Goal: Transaction & Acquisition: Book appointment/travel/reservation

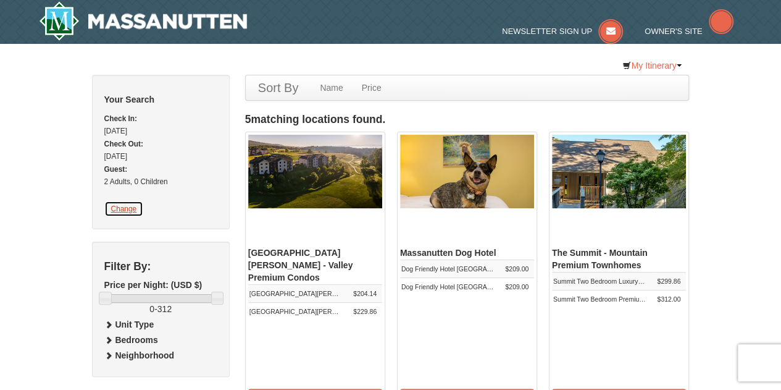
click at [110, 217] on button "Change" at bounding box center [124, 209] width 40 height 16
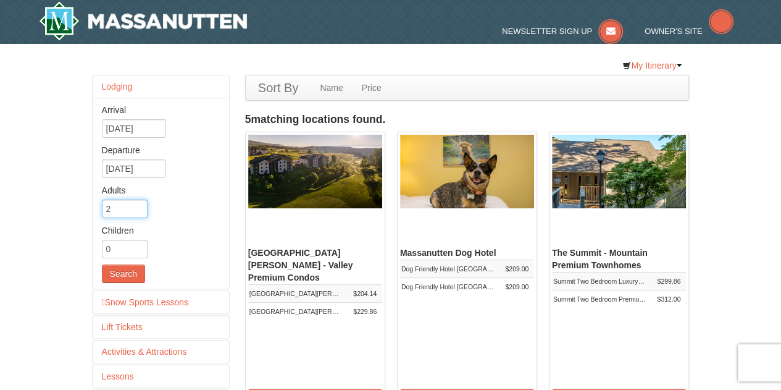
click at [123, 218] on input "2" at bounding box center [125, 208] width 46 height 19
click at [120, 213] on input "2" at bounding box center [125, 208] width 46 height 19
click at [121, 217] on input "3" at bounding box center [125, 208] width 46 height 19
click at [121, 217] on input "4" at bounding box center [125, 208] width 46 height 19
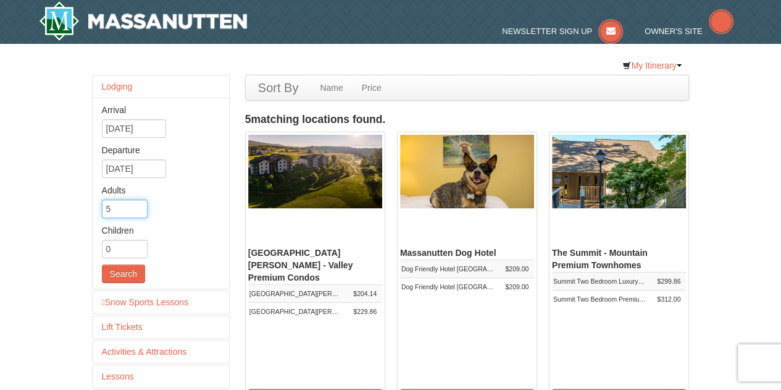
click at [121, 217] on input "5" at bounding box center [125, 208] width 46 height 19
type input "6"
click at [121, 217] on input "6" at bounding box center [125, 208] width 46 height 19
click at [111, 282] on button "Search" at bounding box center [123, 273] width 43 height 19
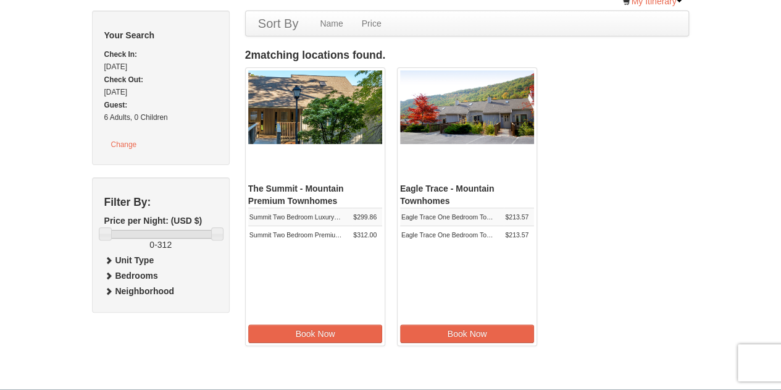
scroll to position [72, 0]
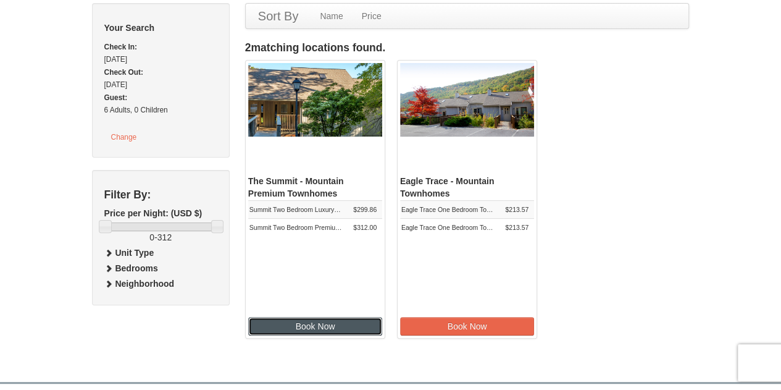
click at [291, 335] on link "Book Now" at bounding box center [315, 326] width 135 height 19
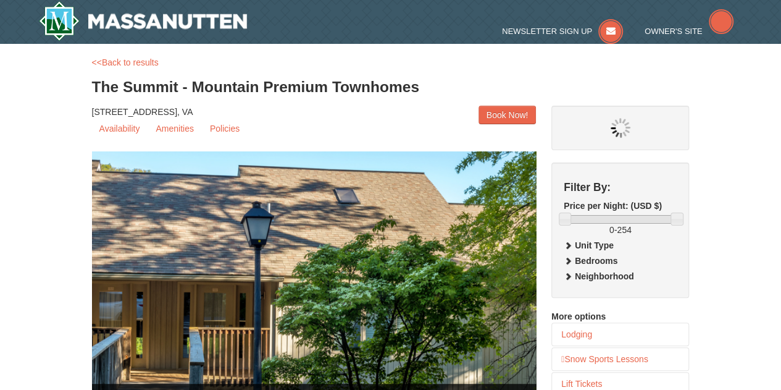
select select "9"
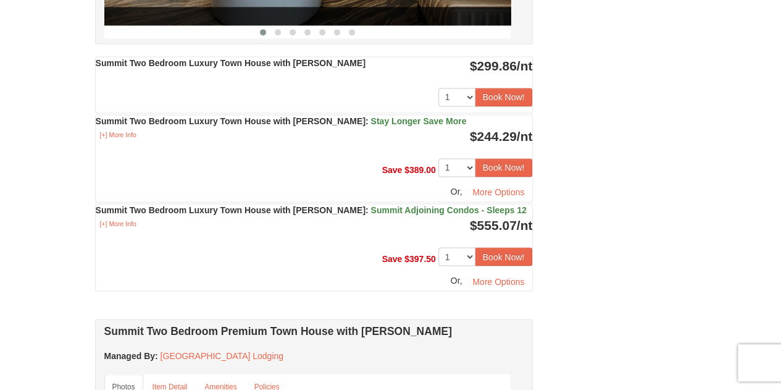
scroll to position [924, 0]
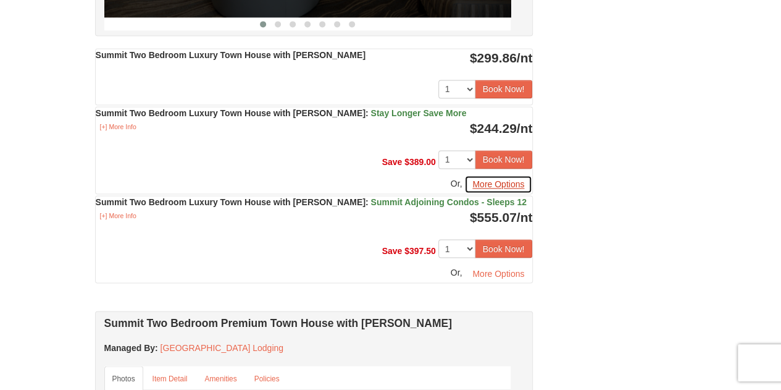
click at [508, 193] on button "More Options" at bounding box center [498, 184] width 68 height 19
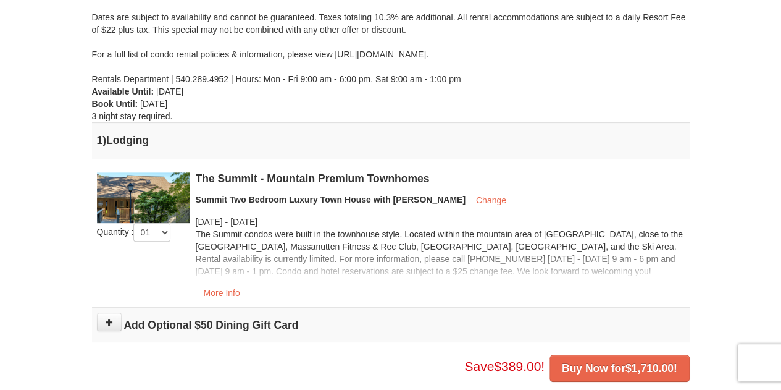
scroll to position [196, 0]
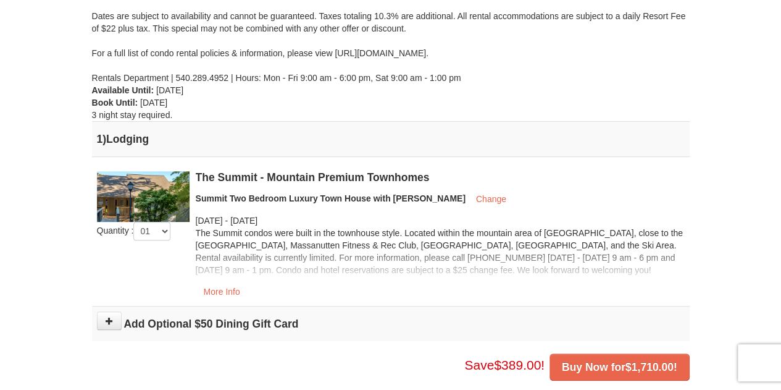
drag, startPoint x: 790, startPoint y: 79, endPoint x: 785, endPoint y: 165, distance: 86.0
click at [780, 165] on html "Browser Not Supported We notice you are using a browser which will not provide …" at bounding box center [390, 253] width 781 height 898
click at [203, 296] on button "More Info" at bounding box center [222, 291] width 52 height 19
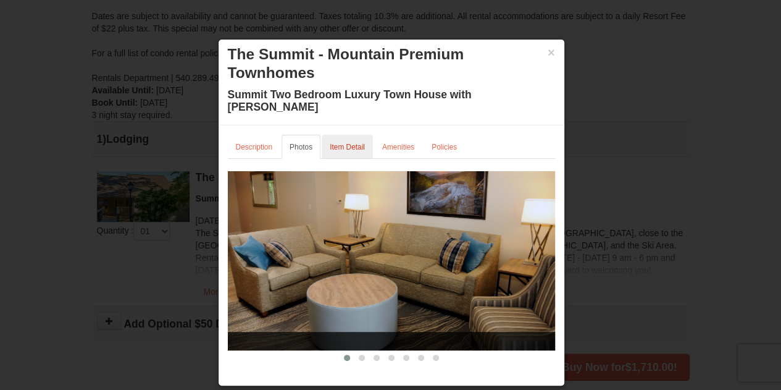
click at [352, 143] on small "Item Detail" at bounding box center [347, 147] width 35 height 9
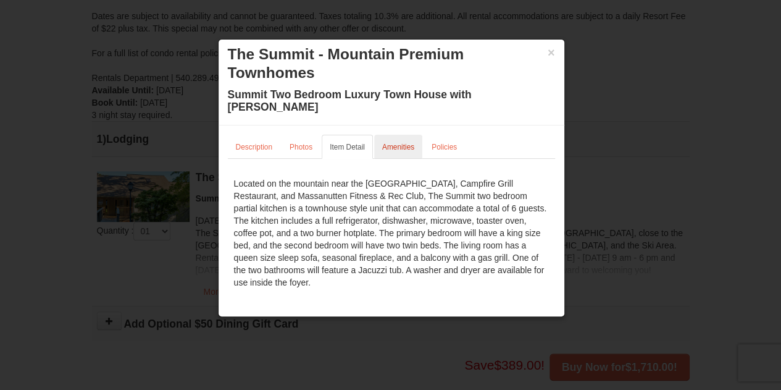
click at [402, 135] on link "Amenities" at bounding box center [398, 147] width 48 height 24
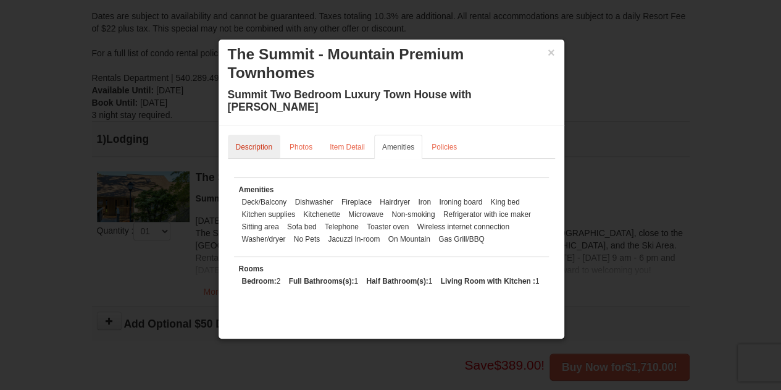
click at [257, 138] on link "Description" at bounding box center [254, 147] width 52 height 24
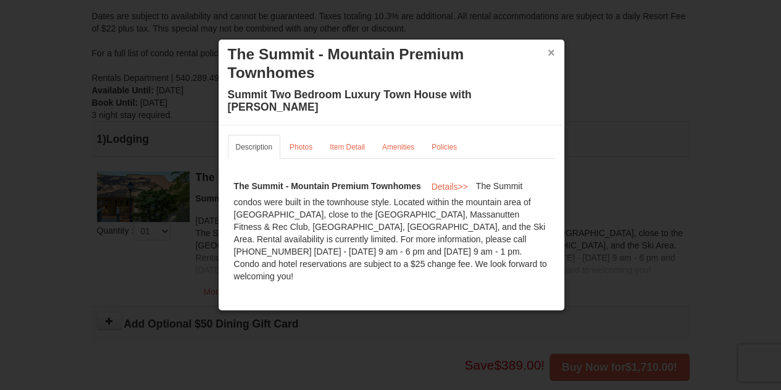
click at [548, 54] on button "×" at bounding box center [551, 52] width 7 height 12
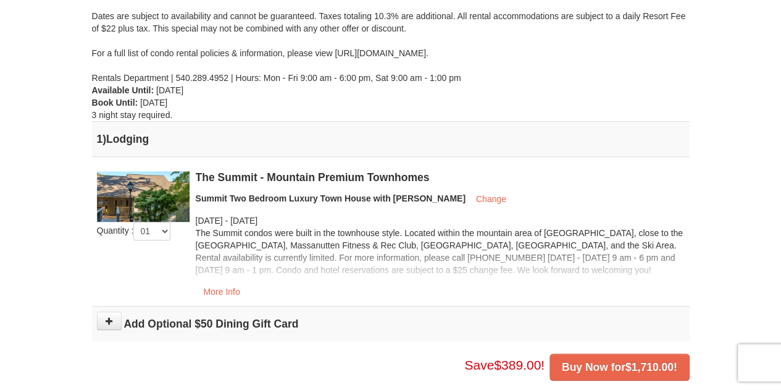
drag, startPoint x: 769, startPoint y: 169, endPoint x: 775, endPoint y: 207, distance: 38.3
click at [775, 207] on div "× From: To: Adults: 6 Children: 0 Change Arrival Please format dates MM/DD/YYYY…" at bounding box center [390, 119] width 781 height 545
drag, startPoint x: 780, startPoint y: 199, endPoint x: 777, endPoint y: 211, distance: 12.3
click at [777, 211] on div "× From: To: Adults: 6 Children: 0 Change Arrival Please format dates MM/DD/YYYY…" at bounding box center [390, 119] width 781 height 545
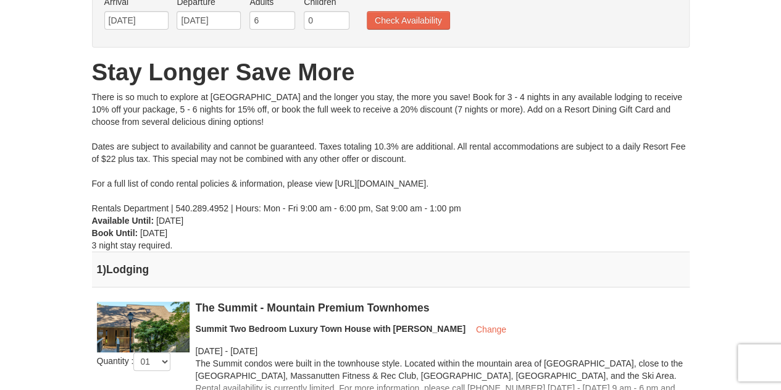
scroll to position [0, 0]
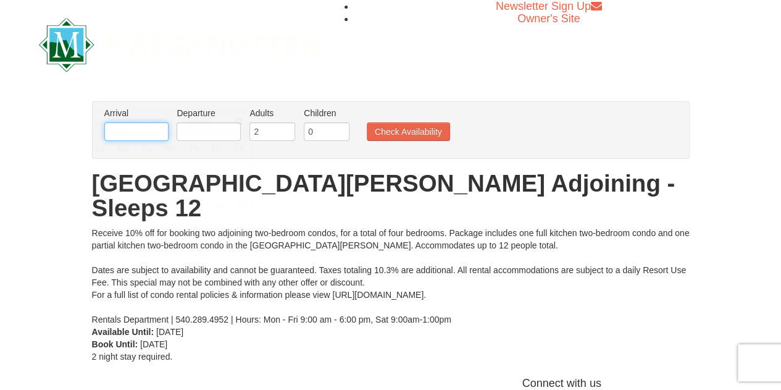
click at [136, 122] on input "text" at bounding box center [136, 131] width 64 height 19
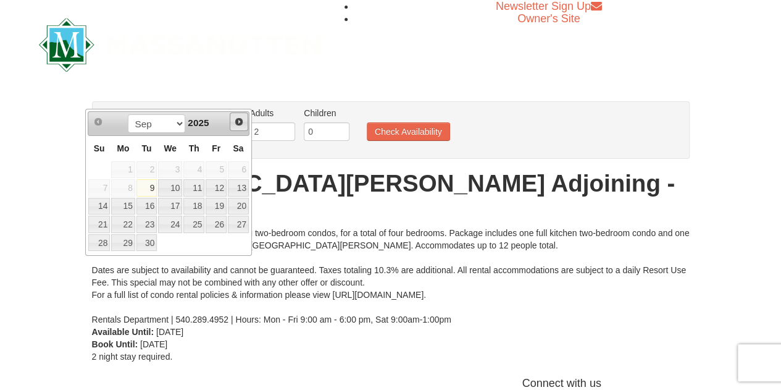
click at [241, 119] on span "Next" at bounding box center [239, 122] width 10 height 10
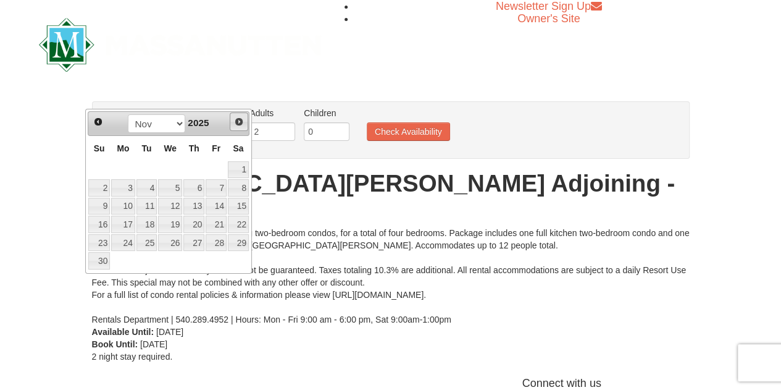
click at [241, 119] on span "Next" at bounding box center [239, 122] width 10 height 10
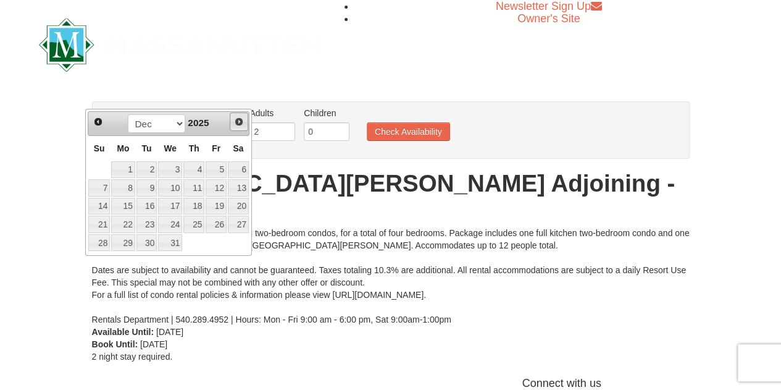
click at [241, 119] on span "Next" at bounding box center [239, 122] width 10 height 10
click at [241, 120] on span "Next" at bounding box center [239, 122] width 10 height 10
click at [100, 127] on link "Prev" at bounding box center [98, 121] width 19 height 19
click at [243, 185] on link "14" at bounding box center [238, 187] width 21 height 17
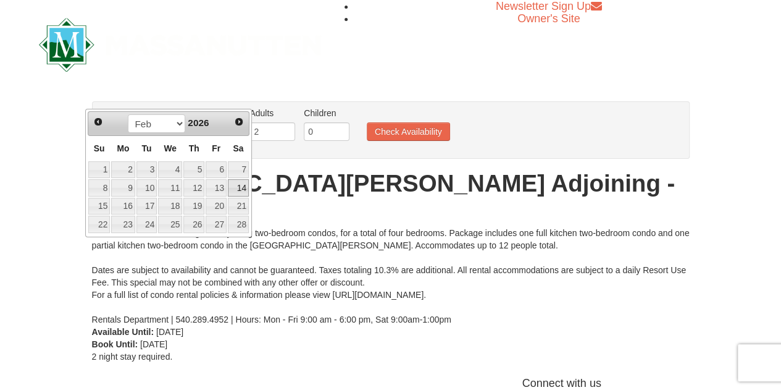
type input "[DATE]"
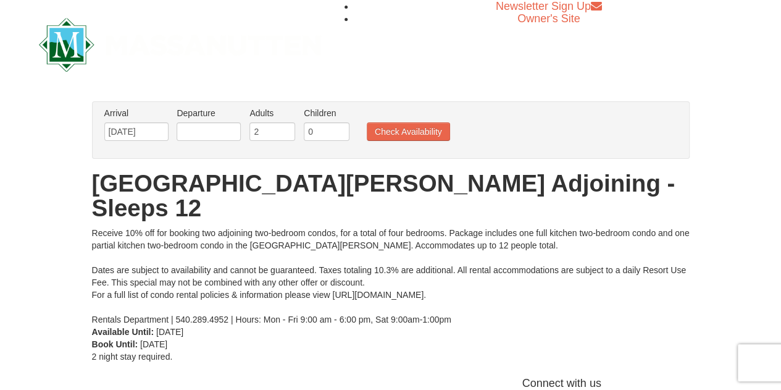
click at [177, 107] on label "Departure Please format dates MM/DD/YYYY" at bounding box center [209, 113] width 64 height 12
click at [180, 122] on input "text" at bounding box center [209, 131] width 64 height 19
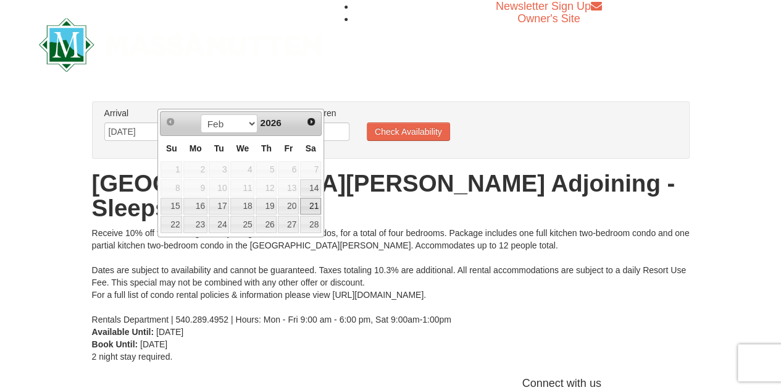
click at [316, 204] on link "21" at bounding box center [310, 206] width 21 height 17
type input "[DATE]"
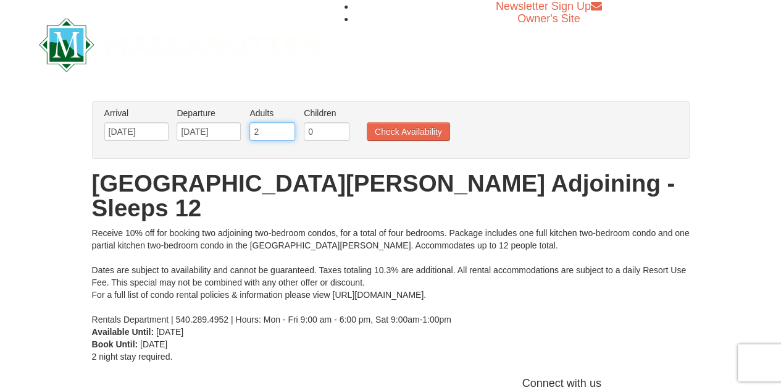
click at [249, 122] on input "2" at bounding box center [272, 131] width 46 height 19
click at [264, 122] on input "3" at bounding box center [272, 131] width 46 height 19
click at [264, 122] on input "4" at bounding box center [272, 131] width 46 height 19
click at [264, 122] on input "5" at bounding box center [272, 131] width 46 height 19
click at [264, 122] on input "6" at bounding box center [272, 131] width 46 height 19
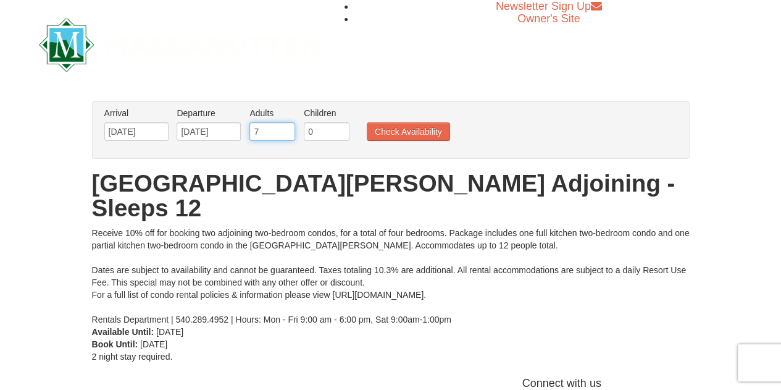
click at [264, 122] on input "7" at bounding box center [272, 131] width 46 height 19
type input "8"
click at [264, 122] on input "8" at bounding box center [272, 131] width 46 height 19
click at [374, 122] on button "Check Availability" at bounding box center [408, 131] width 83 height 19
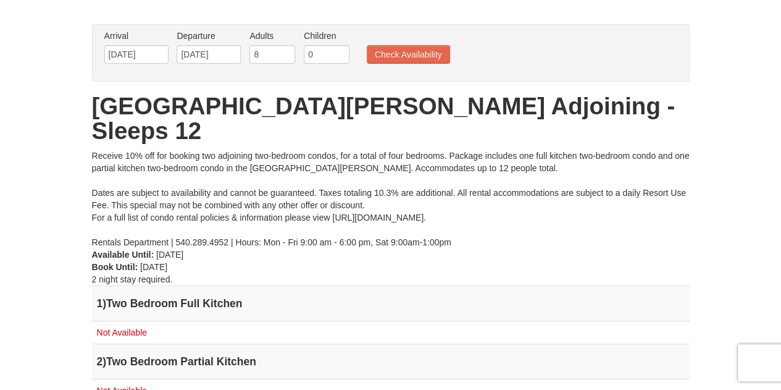
drag, startPoint x: 790, startPoint y: 55, endPoint x: 790, endPoint y: 99, distance: 44.5
click at [780, 99] on html "Browser Not Supported We notice you are using a browser which will not provide …" at bounding box center [390, 256] width 781 height 667
